Goal: Find specific page/section: Find specific page/section

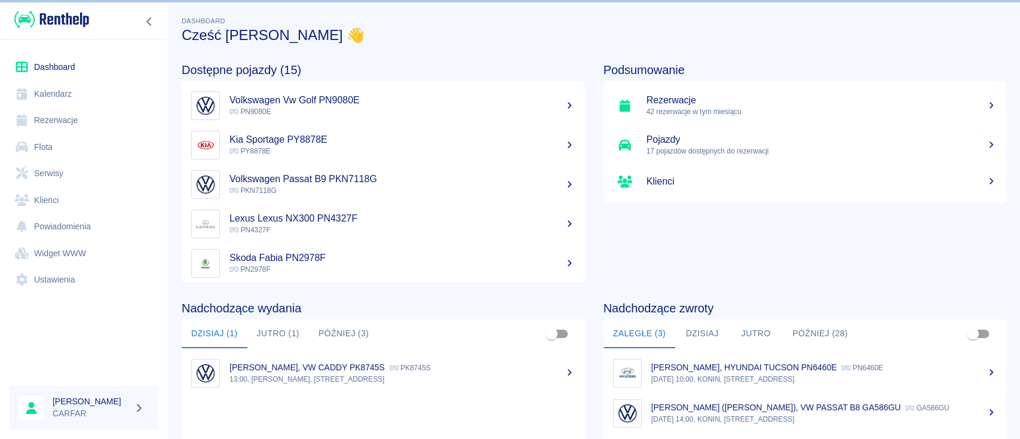
scroll to position [79, 0]
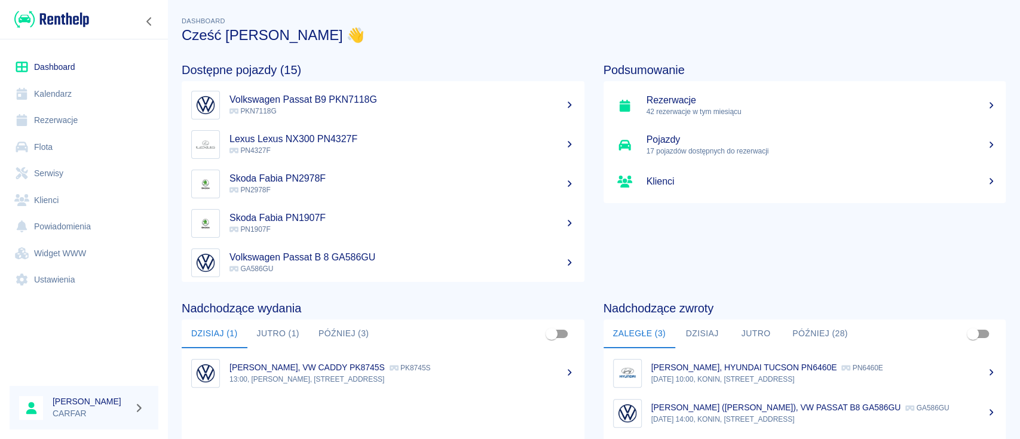
click at [68, 16] on img at bounding box center [51, 20] width 75 height 20
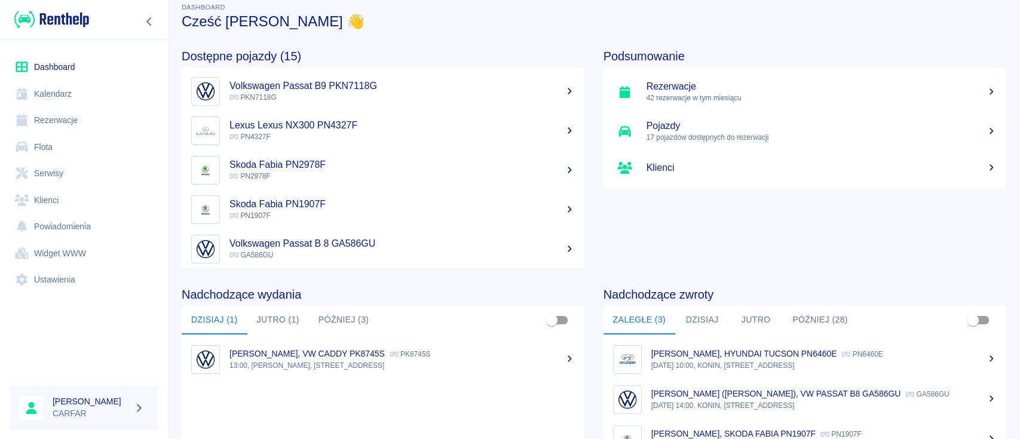
scroll to position [0, 0]
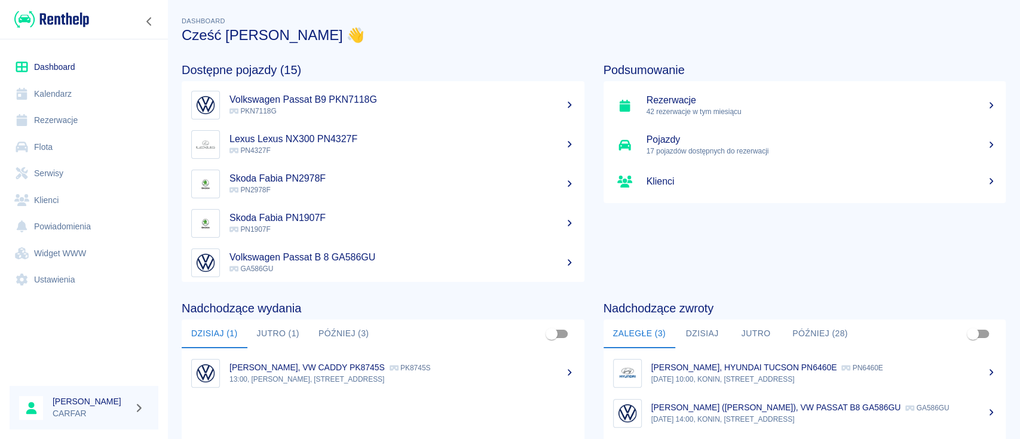
click at [327, 365] on p "[PERSON_NAME], VW CADDY PK8745S" at bounding box center [306, 368] width 155 height 10
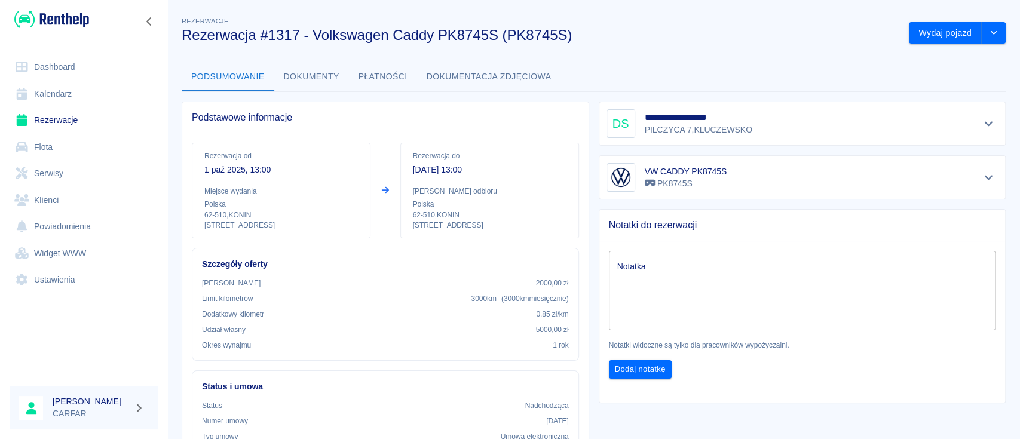
click at [315, 77] on button "Dokumenty" at bounding box center [311, 77] width 75 height 29
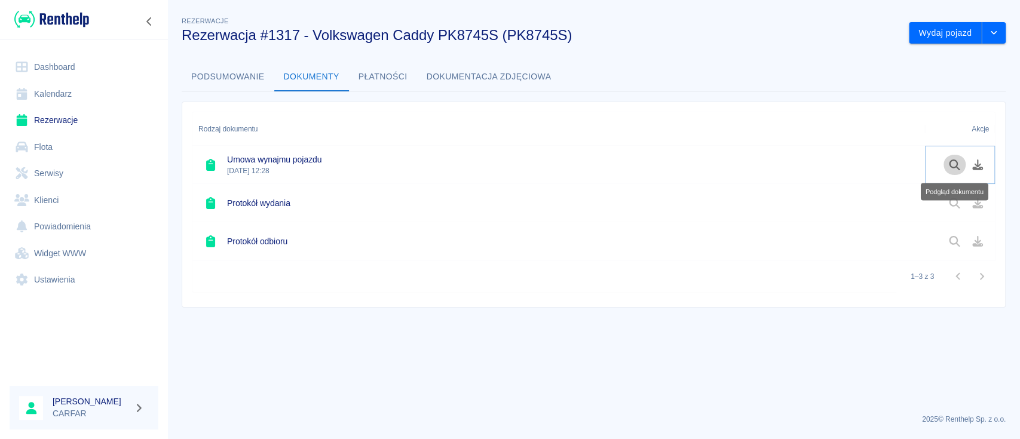
click at [954, 165] on icon "Podgląd dokumentu" at bounding box center [954, 164] width 14 height 11
click at [84, 22] on img at bounding box center [51, 20] width 75 height 20
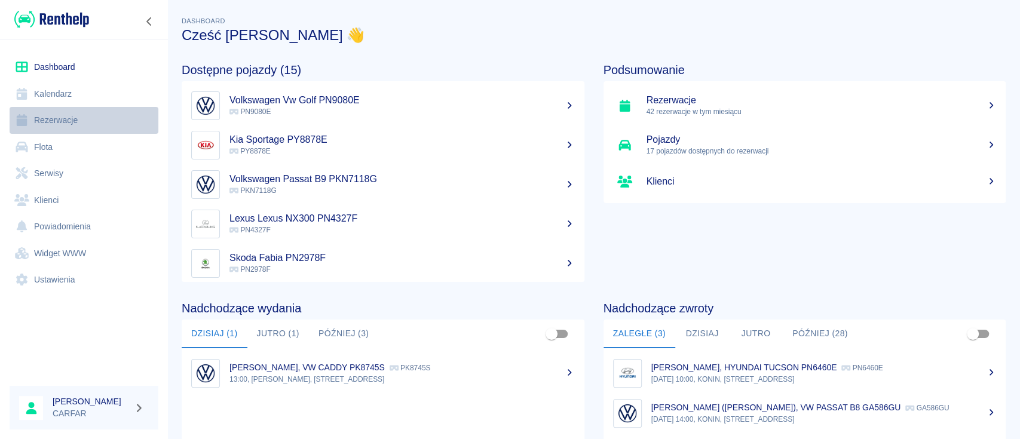
click at [86, 119] on link "Rezerwacje" at bounding box center [84, 120] width 149 height 27
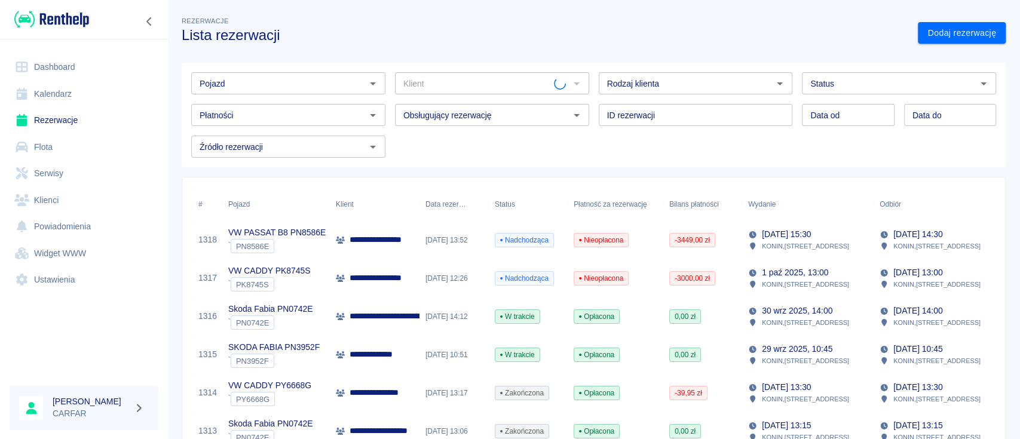
click at [287, 84] on input "Pojazd" at bounding box center [278, 83] width 167 height 15
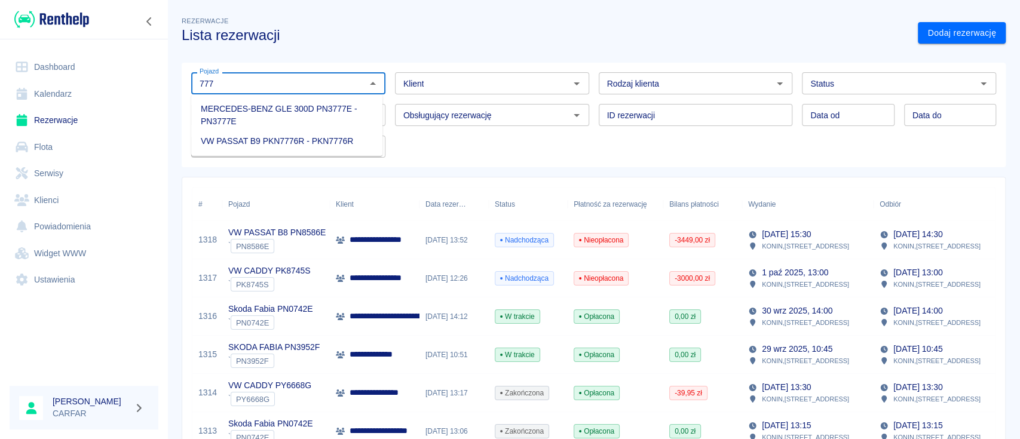
click at [334, 139] on li "VW PASSAT B9 PKN7776R - PKN7776R" at bounding box center [286, 141] width 191 height 20
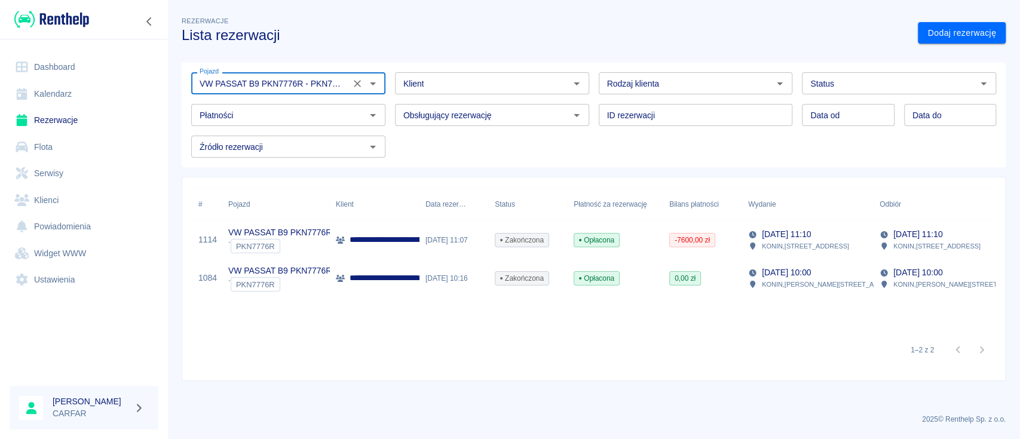
type input "VW PASSAT B9 PKN7776R - PKN7776R"
click at [403, 242] on p "**********" at bounding box center [512, 240] width 327 height 13
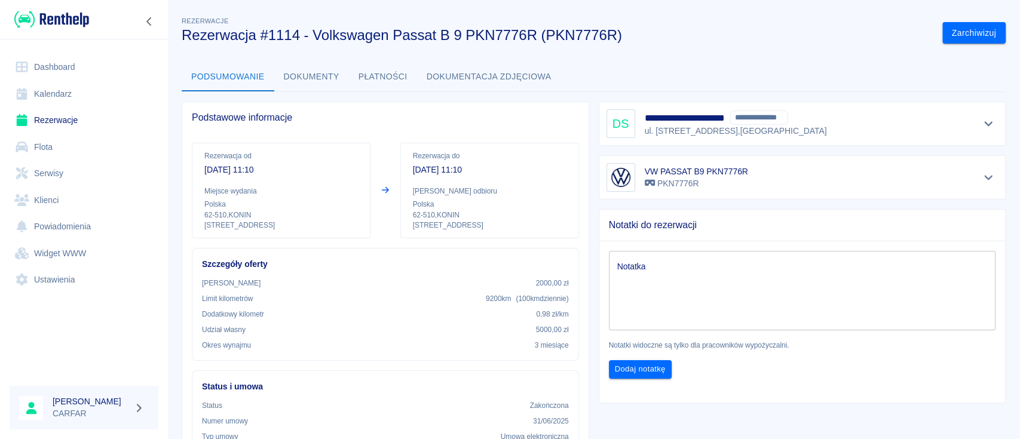
click at [317, 76] on button "Dokumenty" at bounding box center [311, 77] width 75 height 29
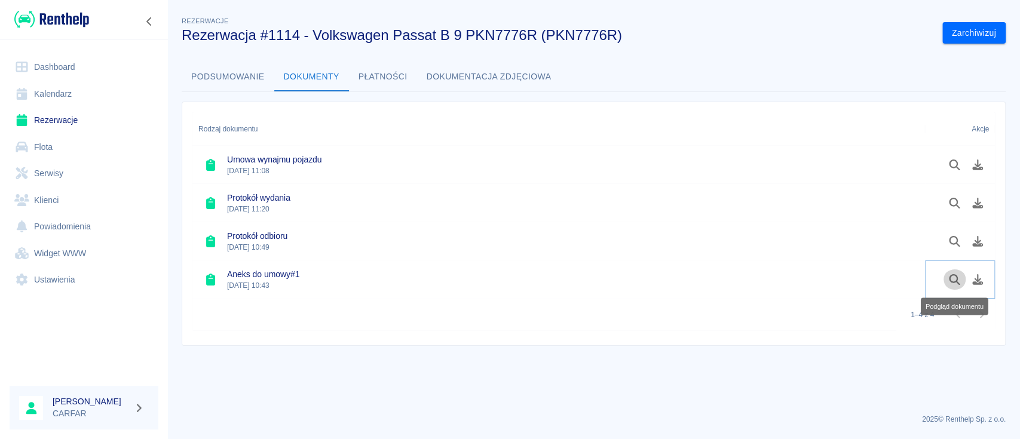
click at [954, 280] on icon "Podgląd dokumentu" at bounding box center [954, 279] width 14 height 11
click at [954, 241] on icon "Podgląd dokumentu" at bounding box center [954, 241] width 14 height 11
